Goal: Task Accomplishment & Management: Use online tool/utility

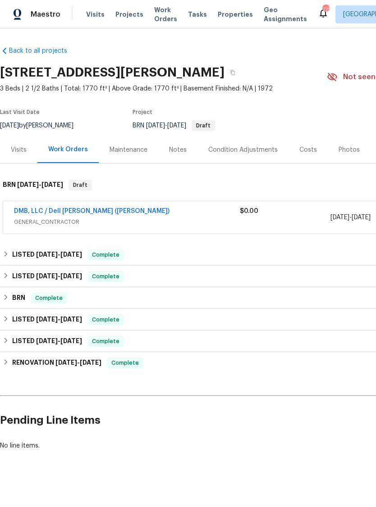
click at [94, 213] on link "DMB, LLC / Dell [PERSON_NAME] ([PERSON_NAME])" at bounding box center [91, 211] width 155 height 6
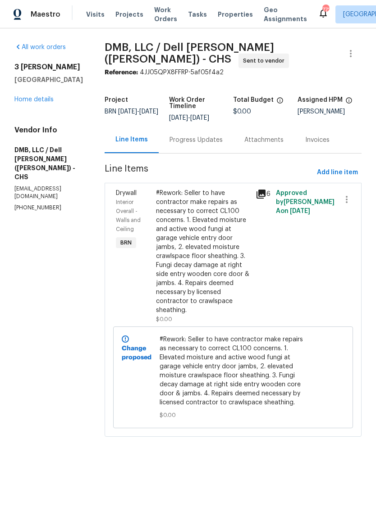
click at [261, 190] on icon at bounding box center [260, 194] width 9 height 9
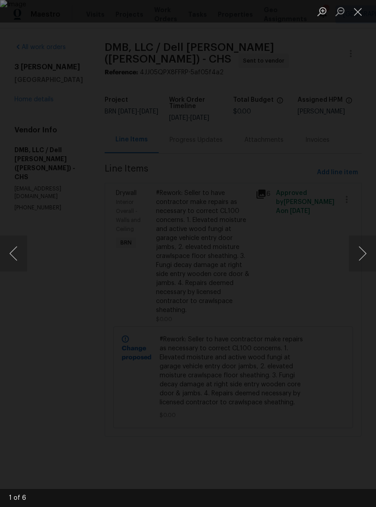
click at [366, 257] on button "Next image" at bounding box center [362, 254] width 27 height 36
click at [365, 250] on button "Next image" at bounding box center [362, 254] width 27 height 36
click at [373, 250] on button "Next image" at bounding box center [362, 254] width 27 height 36
click at [364, 252] on button "Next image" at bounding box center [362, 254] width 27 height 36
click at [369, 252] on button "Next image" at bounding box center [362, 254] width 27 height 36
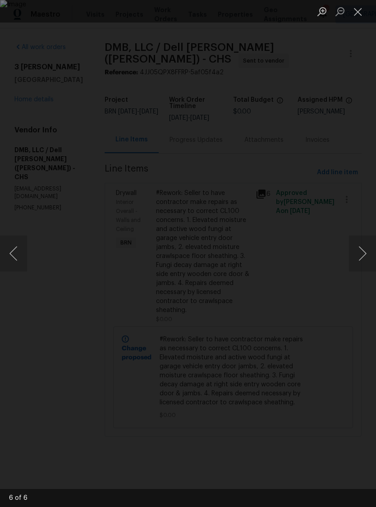
click at [371, 249] on button "Next image" at bounding box center [362, 254] width 27 height 36
click at [370, 247] on button "Next image" at bounding box center [362, 254] width 27 height 36
click at [366, 243] on button "Next image" at bounding box center [362, 254] width 27 height 36
click at [365, 13] on button "Close lightbox" at bounding box center [358, 12] width 18 height 16
